Goal: Download file/media

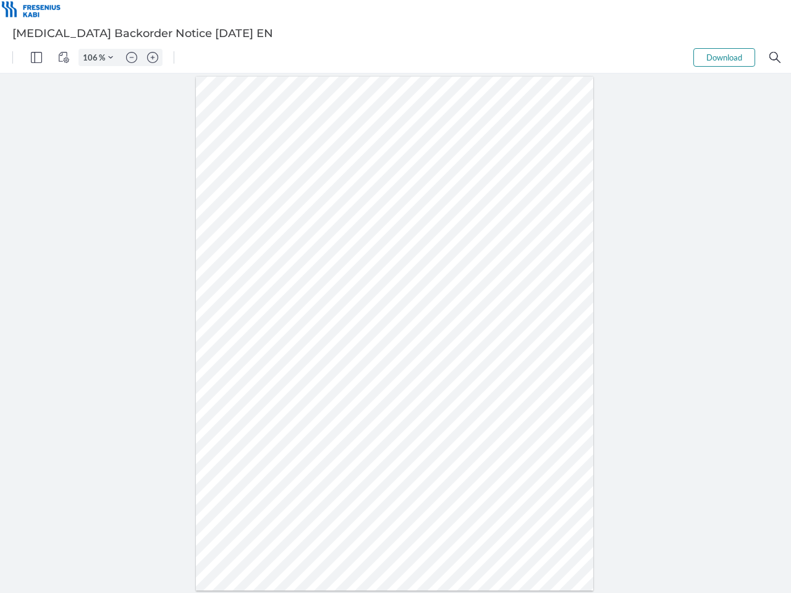
click at [36, 57] on img "Panel" at bounding box center [36, 57] width 11 height 11
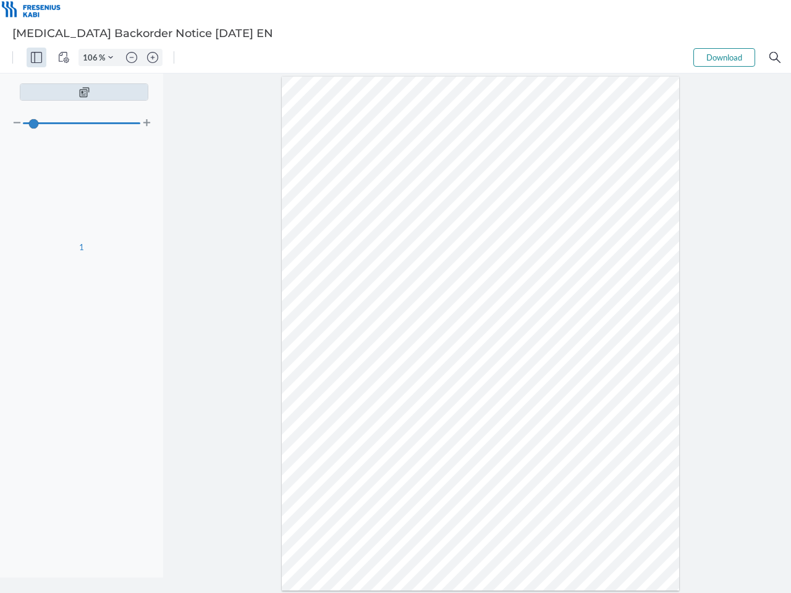
click at [64, 57] on img "View Controls" at bounding box center [63, 57] width 11 height 11
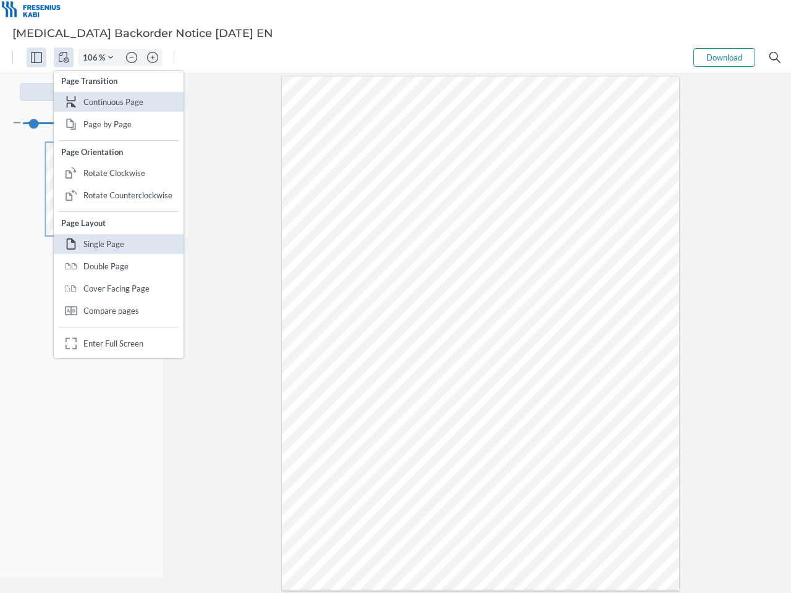
click at [92, 57] on input "106" at bounding box center [89, 57] width 20 height 11
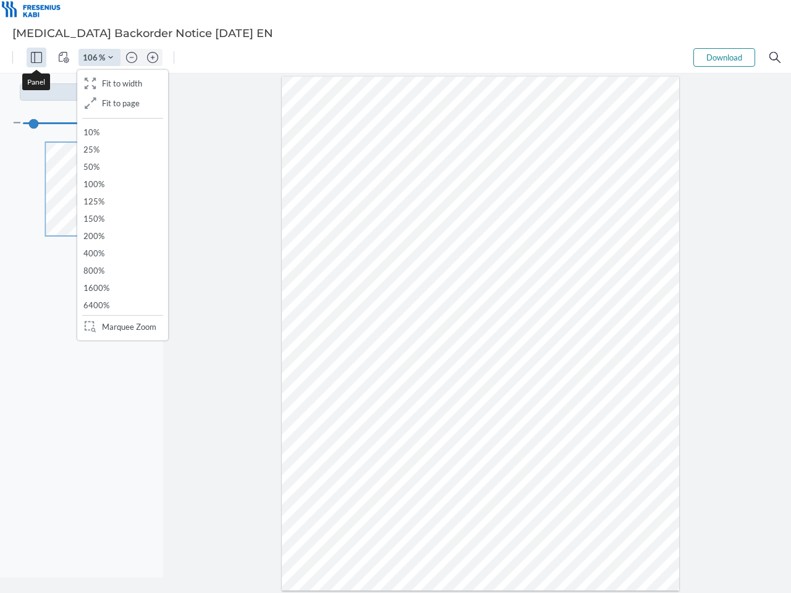
click at [111, 57] on img "Zoom Controls" at bounding box center [110, 57] width 5 height 5
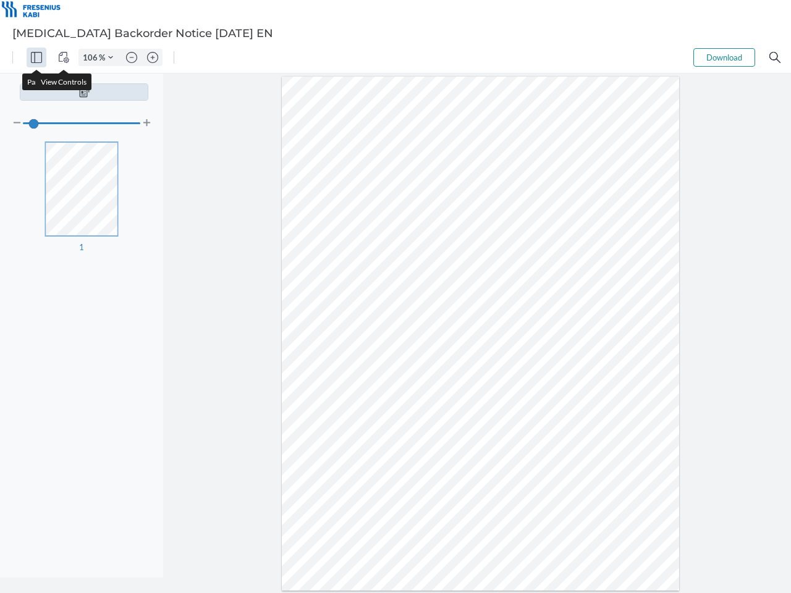
click at [132, 57] on img "Zoom out" at bounding box center [131, 57] width 11 height 11
click at [153, 57] on img "Zoom in" at bounding box center [152, 57] width 11 height 11
type input "106"
click at [724, 57] on button "Download" at bounding box center [724, 57] width 62 height 19
click at [775, 57] on img "Search" at bounding box center [774, 57] width 11 height 11
